Goal: Information Seeking & Learning: Learn about a topic

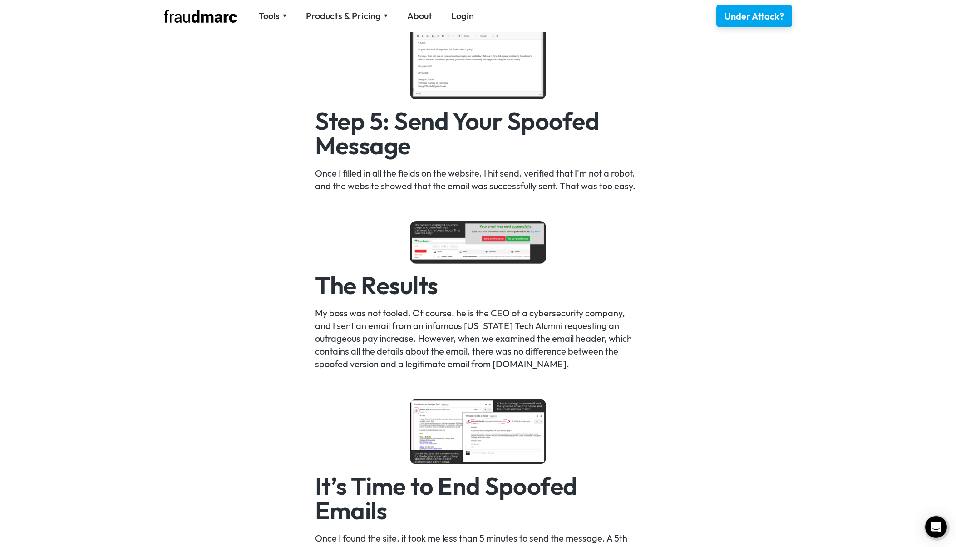
scroll to position [1395, 0]
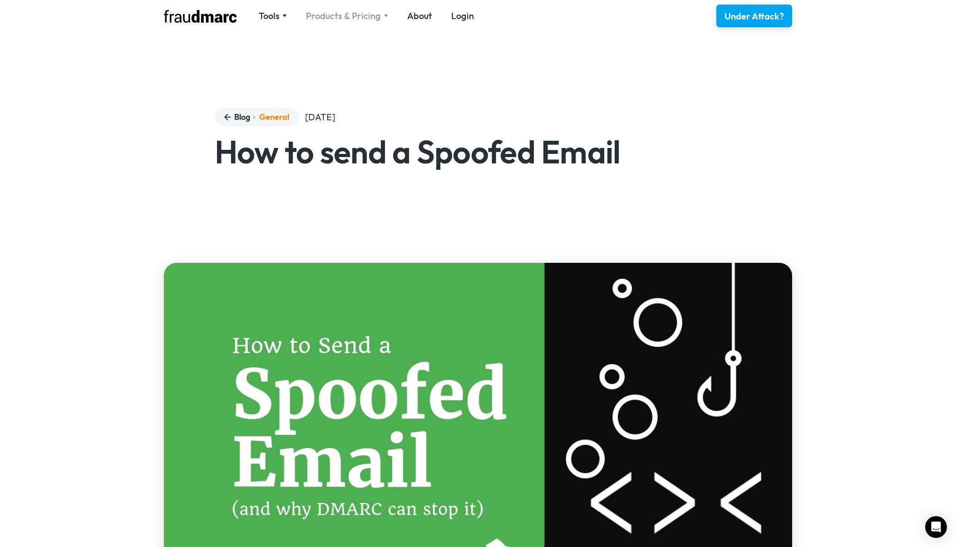
click at [367, 16] on div "Products & Pricing" at bounding box center [343, 16] width 75 height 13
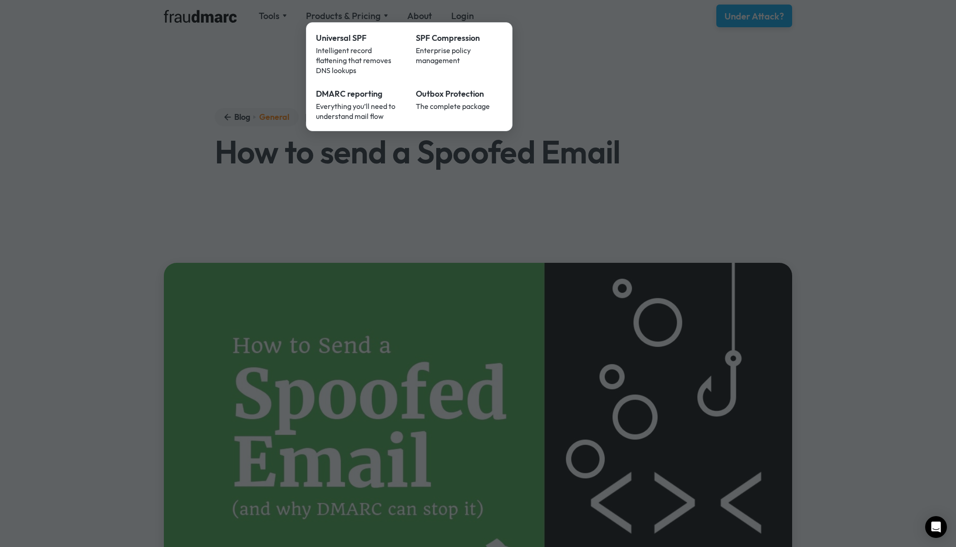
click at [575, 18] on div at bounding box center [478, 273] width 956 height 547
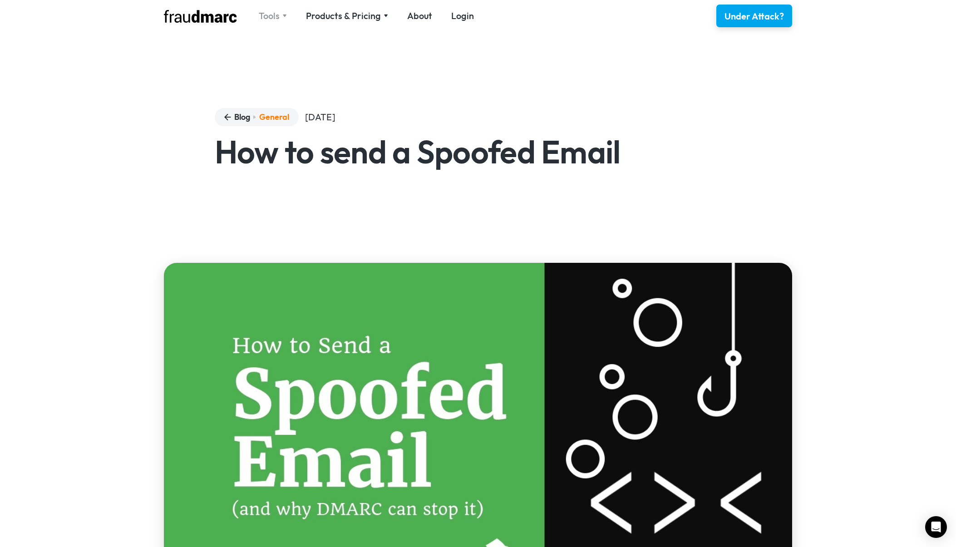
click at [279, 15] on div "Tools" at bounding box center [269, 16] width 21 height 13
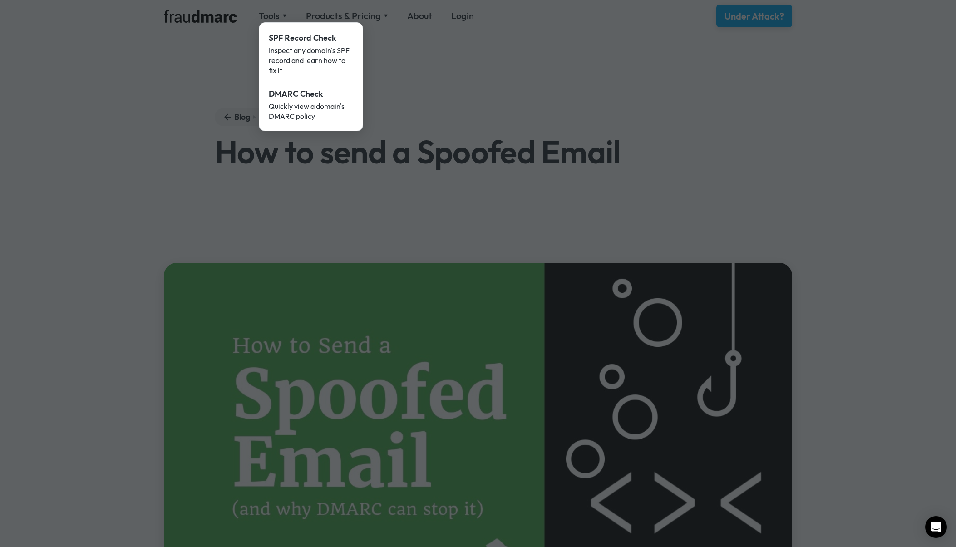
click at [470, 78] on div at bounding box center [478, 273] width 956 height 547
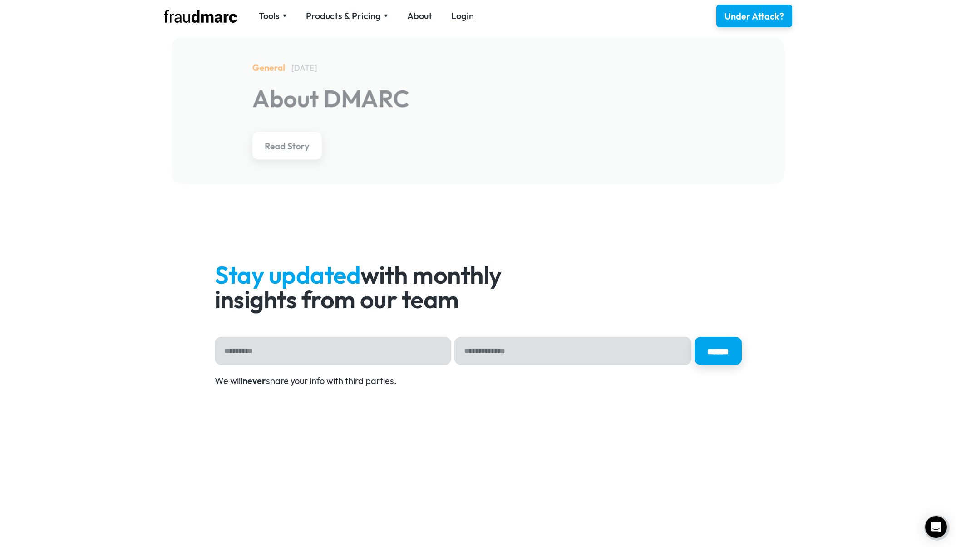
scroll to position [2581, 0]
